Goal: Task Accomplishment & Management: Manage account settings

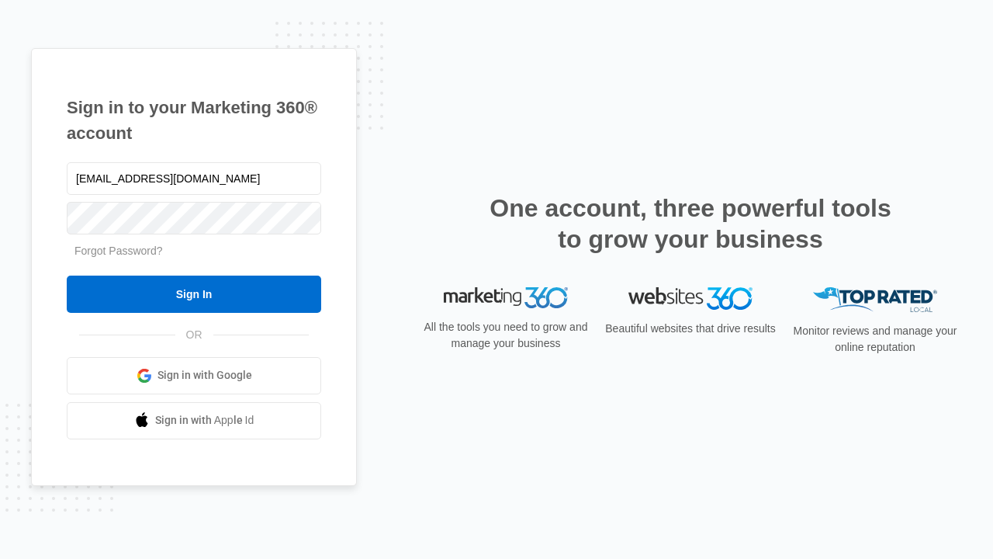
type input "[EMAIL_ADDRESS][DOMAIN_NAME]"
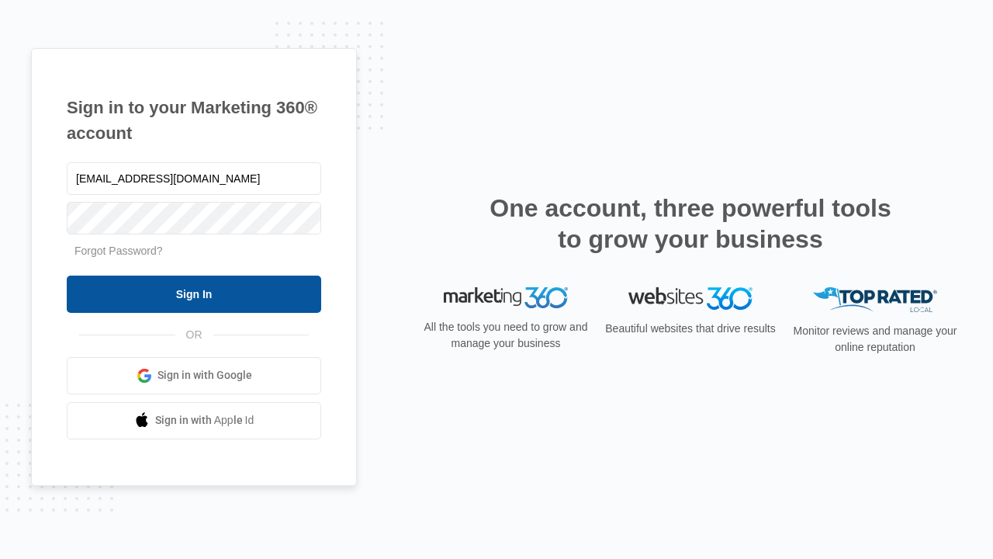
click at [194, 293] on input "Sign In" at bounding box center [194, 293] width 255 height 37
